Goal: Task Accomplishment & Management: Use online tool/utility

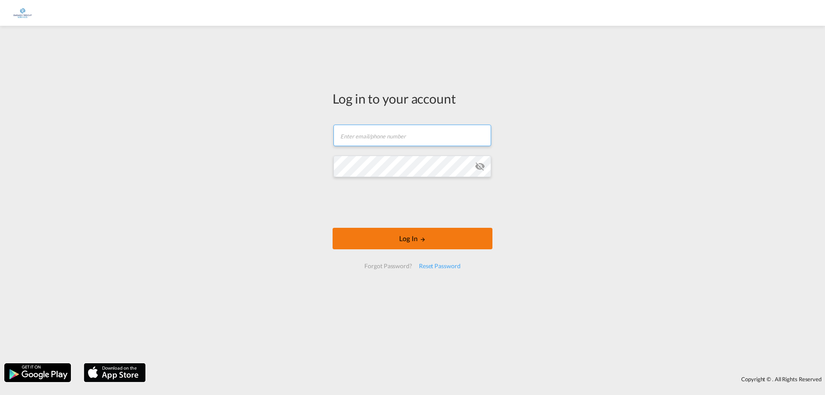
type input "[EMAIL_ADDRESS][DOMAIN_NAME]"
click at [411, 242] on button "Log In" at bounding box center [413, 238] width 160 height 21
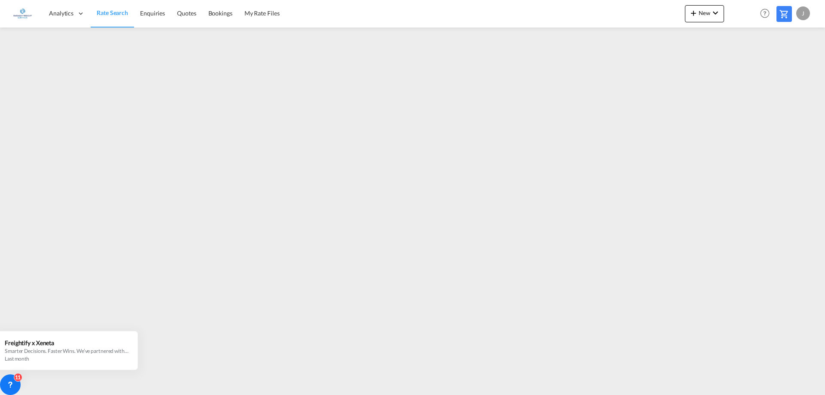
click at [802, 11] on div "J" at bounding box center [803, 13] width 14 height 14
click at [790, 67] on button "Logout" at bounding box center [793, 65] width 56 height 17
